Goal: Answer question/provide support

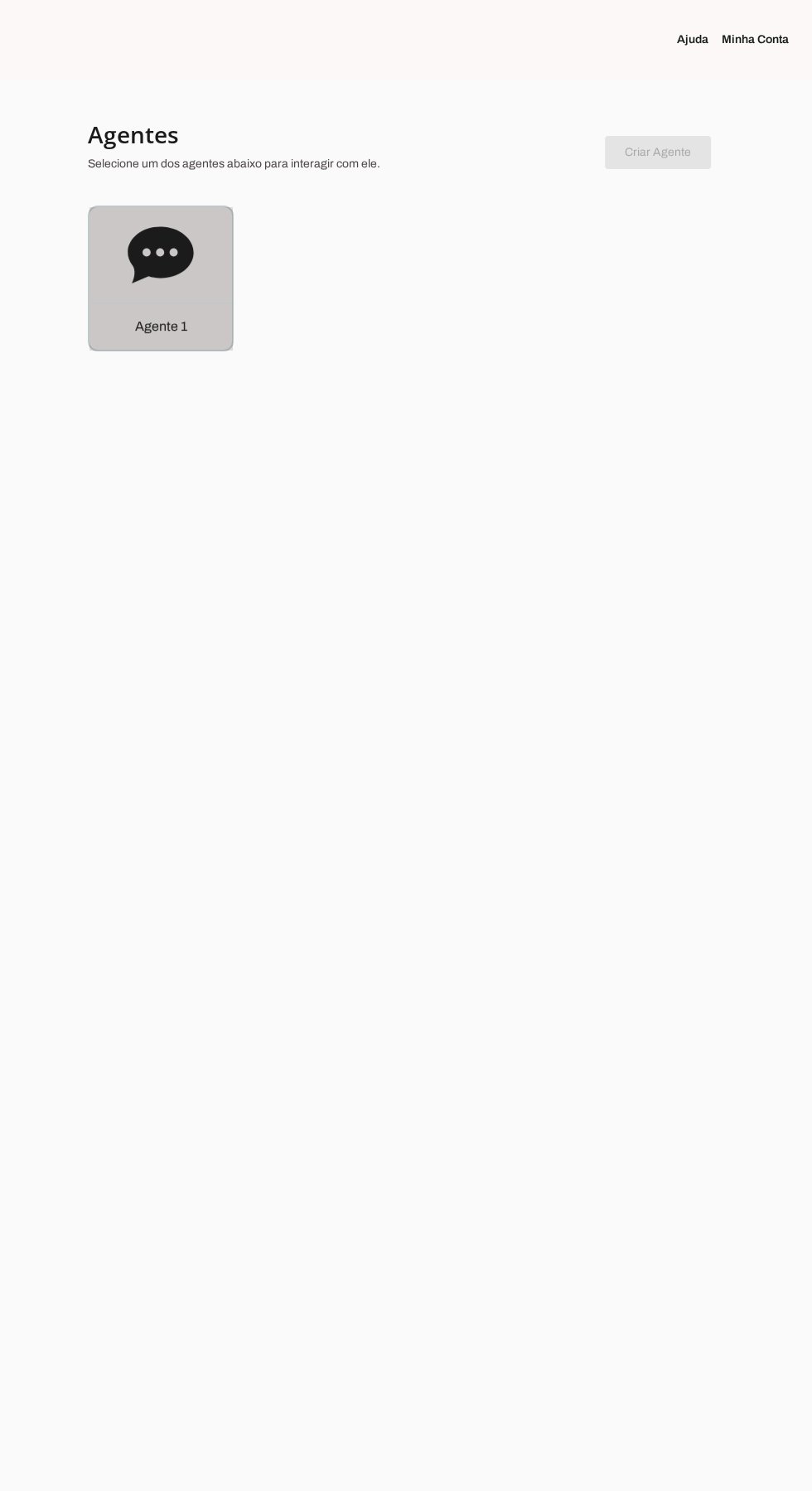
click at [136, 277] on icon at bounding box center [160, 255] width 65 height 57
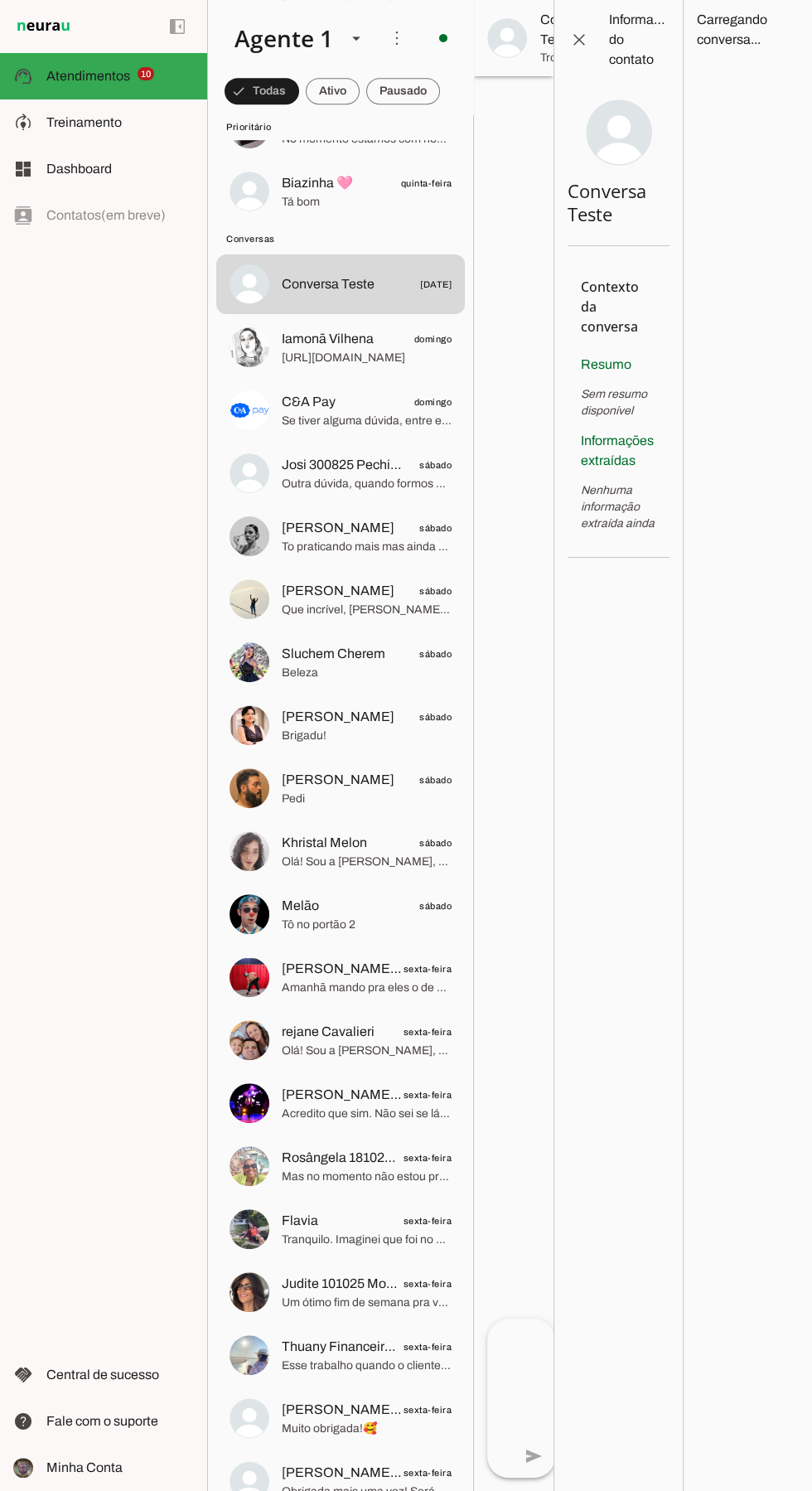
scroll to position [594, 0]
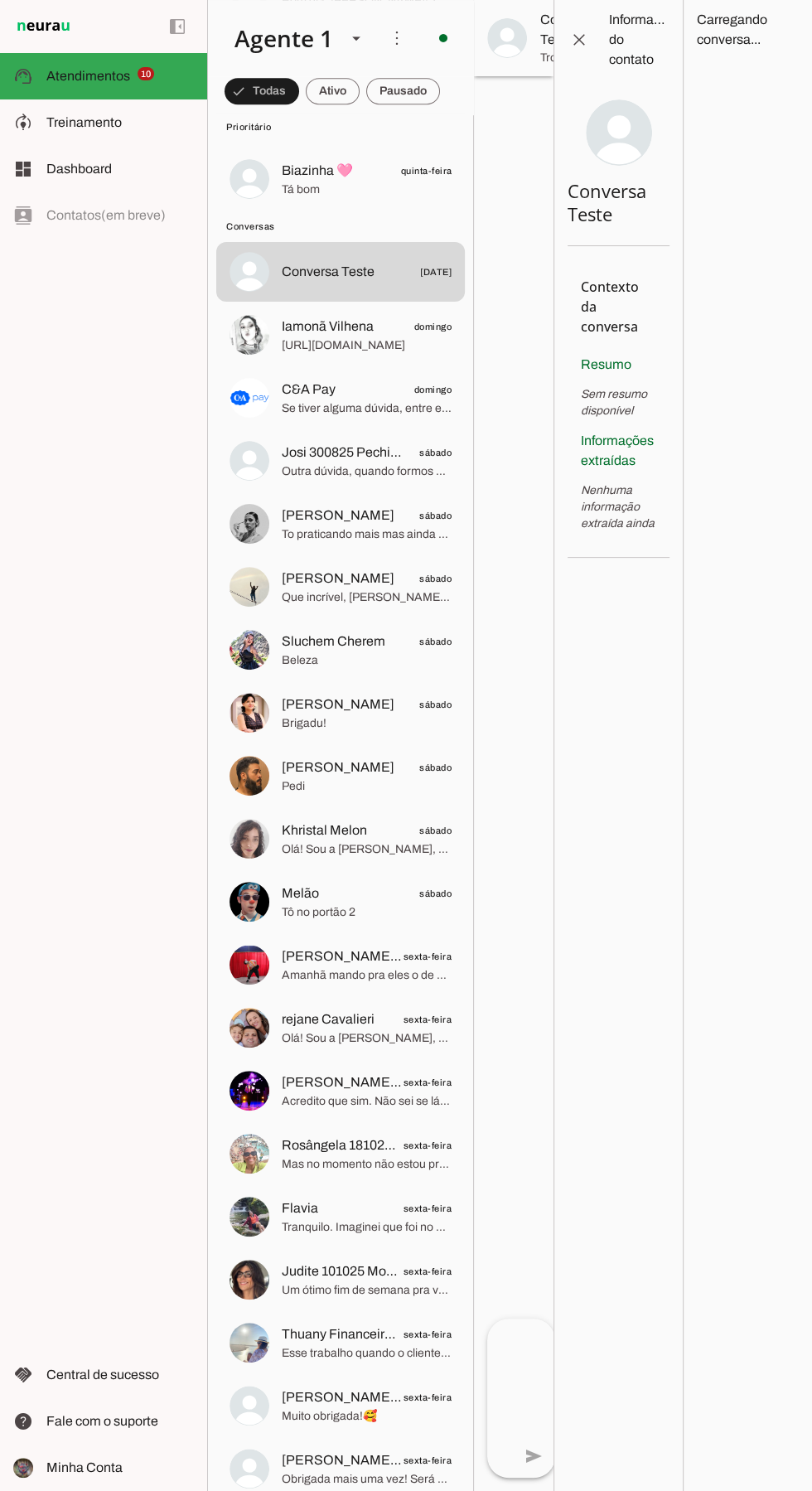
click at [302, 524] on span "[PERSON_NAME]" at bounding box center [338, 516] width 113 height 20
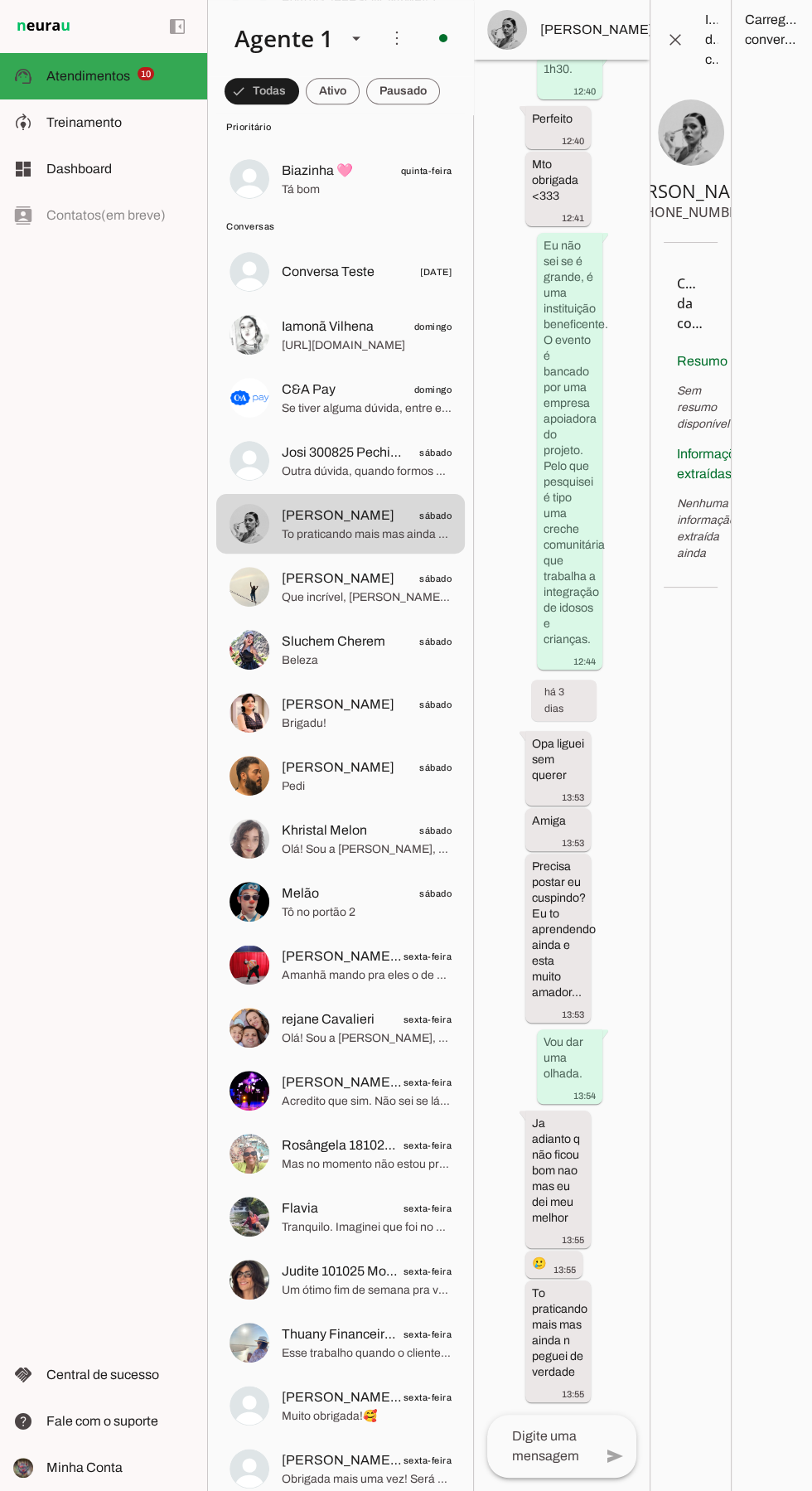
scroll to position [5825, 0]
click at [553, 1467] on textarea at bounding box center [540, 1446] width 106 height 40
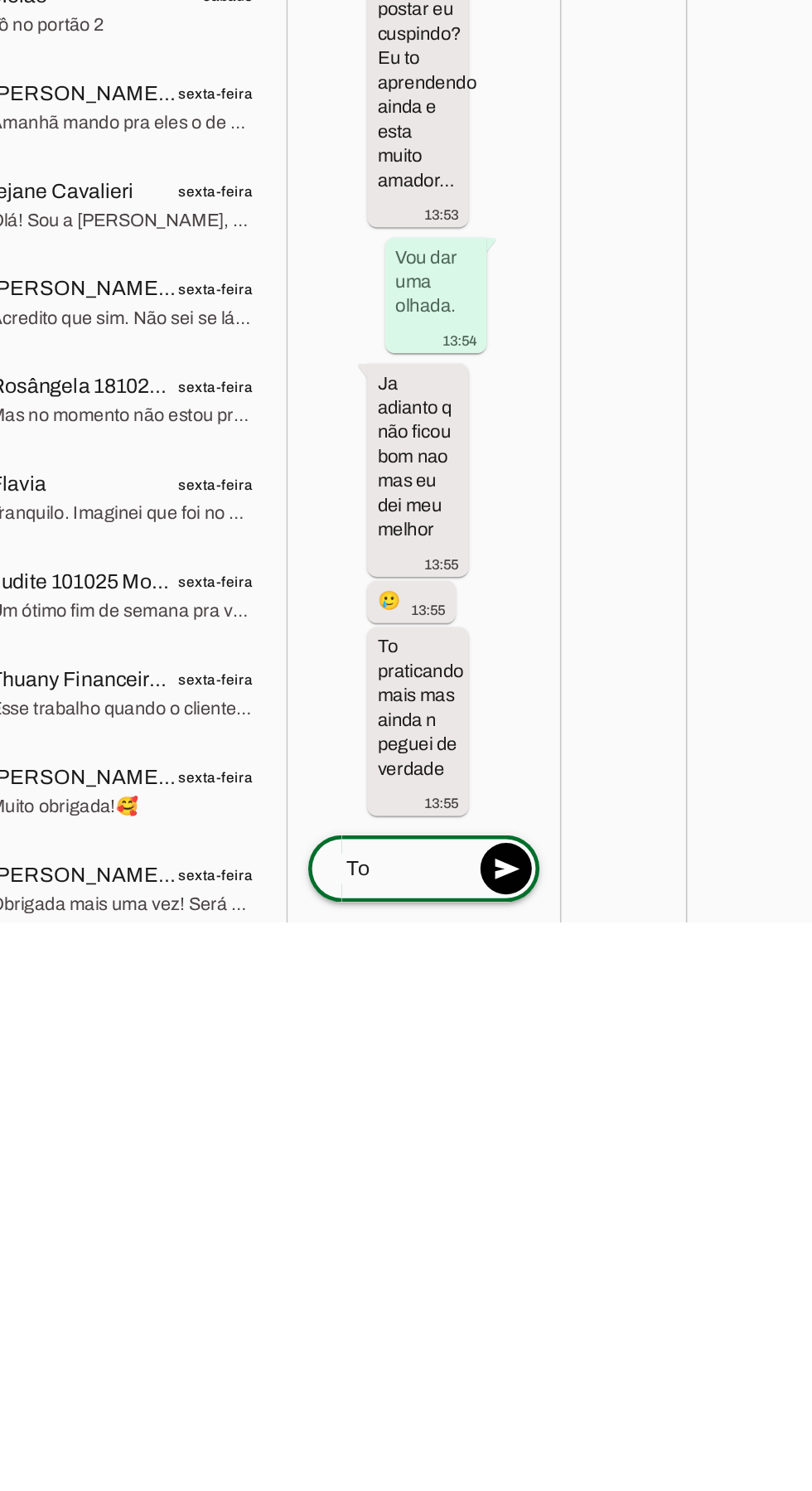
type textarea "T"
type textarea "F"
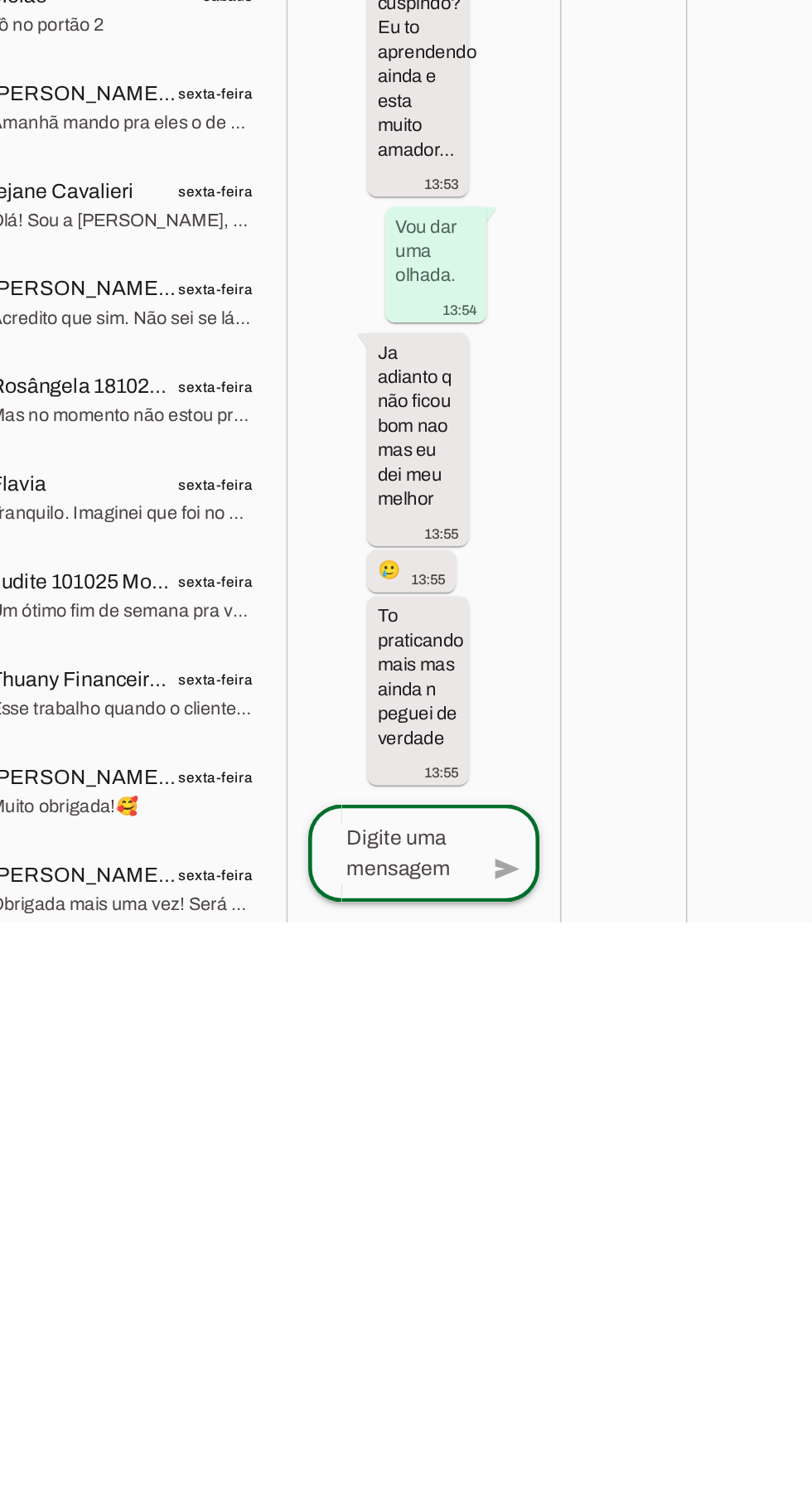
scroll to position [55, 0]
